Goal: Navigation & Orientation: Find specific page/section

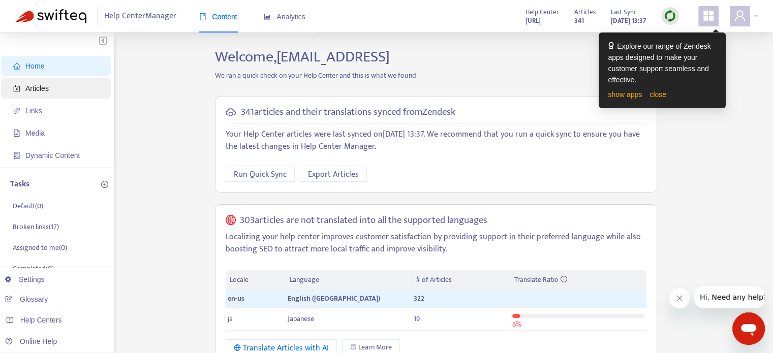
click at [34, 87] on span "Articles" at bounding box center [36, 88] width 23 height 8
